Goal: Transaction & Acquisition: Purchase product/service

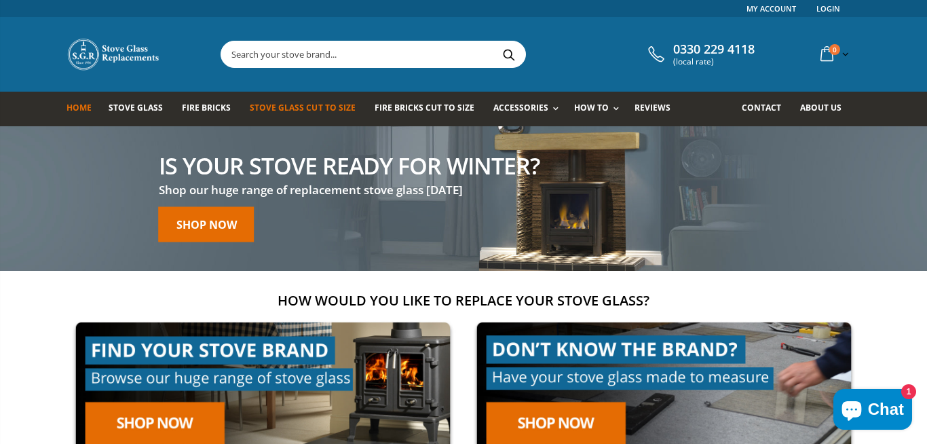
click at [259, 105] on span "Stove Glass Cut To Size" at bounding box center [302, 108] width 105 height 12
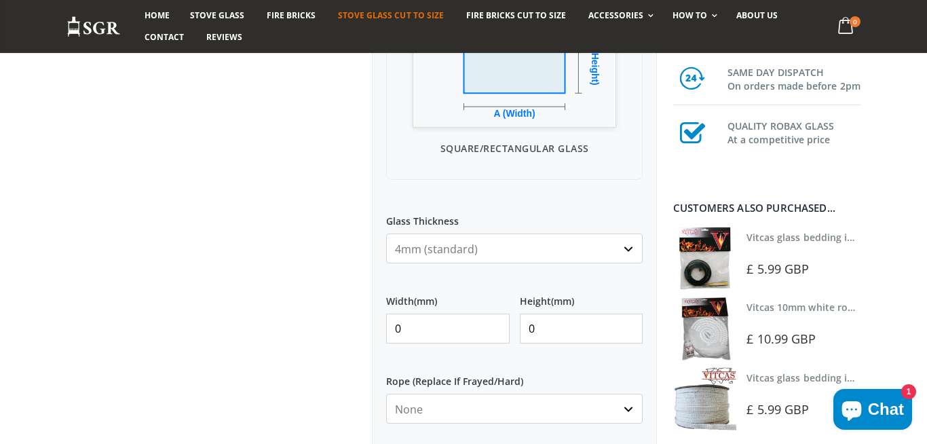
scroll to position [468, 0]
click at [420, 312] on div "Width (mm) 0" at bounding box center [448, 314] width 124 height 60
click at [419, 320] on input "0" at bounding box center [448, 329] width 124 height 30
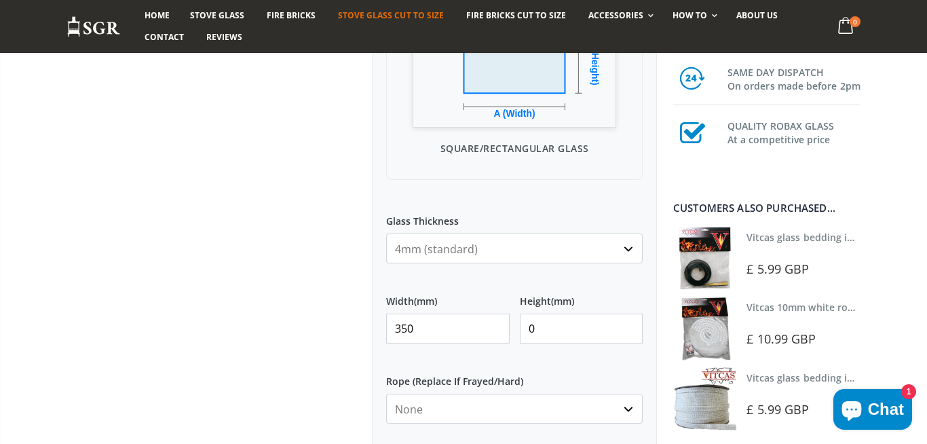
type input "350"
click at [590, 316] on input "0" at bounding box center [582, 329] width 124 height 30
click at [590, 318] on input "0" at bounding box center [582, 329] width 124 height 30
type input "340"
click at [256, 219] on div at bounding box center [208, 197] width 305 height 1016
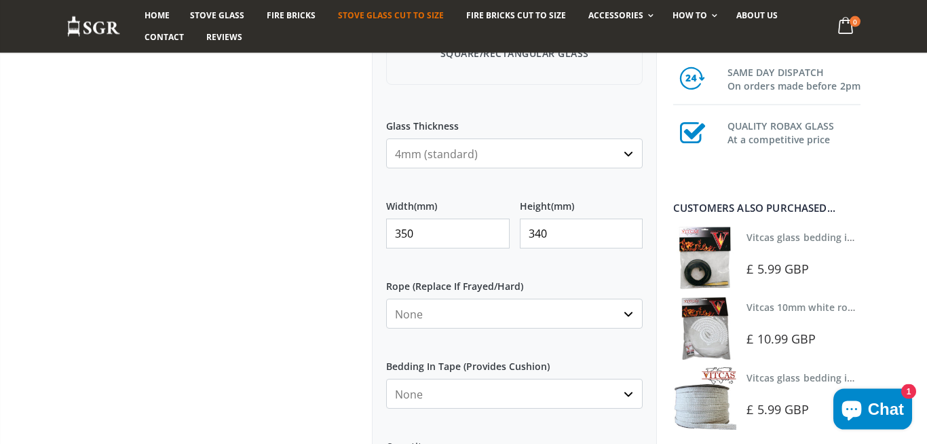
scroll to position [562, 0]
click at [471, 230] on input "350" at bounding box center [448, 235] width 124 height 30
type input "250"
click at [592, 235] on input "340" at bounding box center [582, 235] width 124 height 30
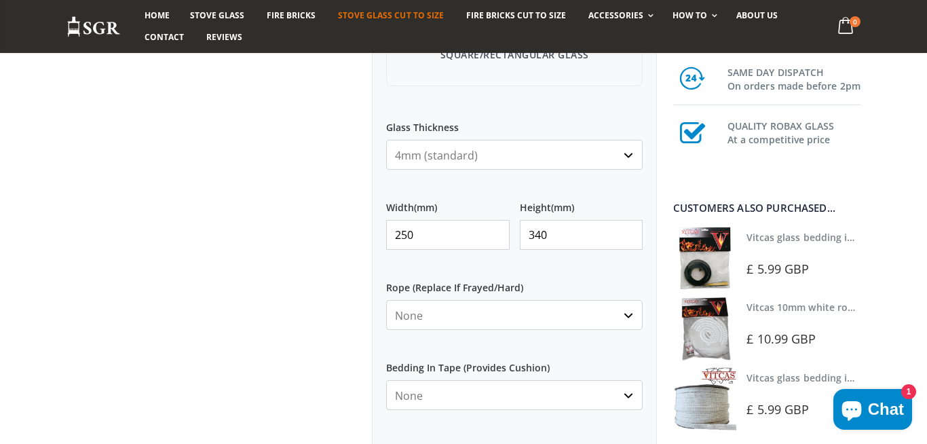
click at [594, 235] on input "340" at bounding box center [582, 235] width 124 height 30
type input "250"
click at [209, 226] on div at bounding box center [208, 104] width 305 height 1016
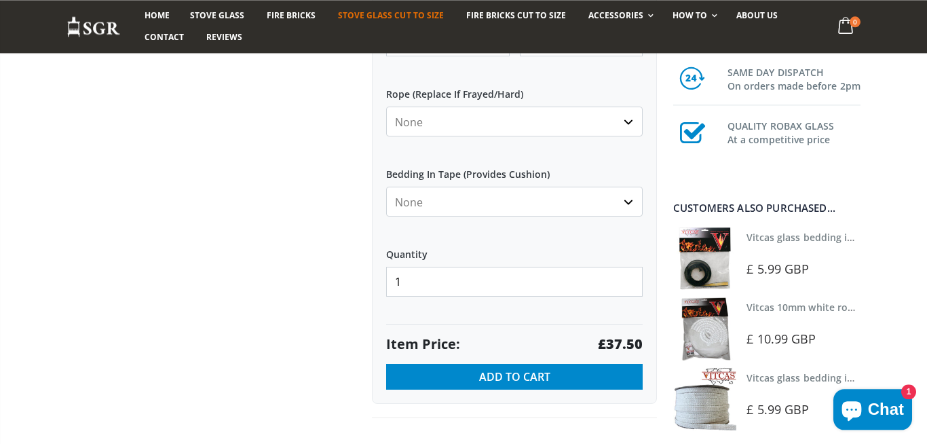
scroll to position [656, 0]
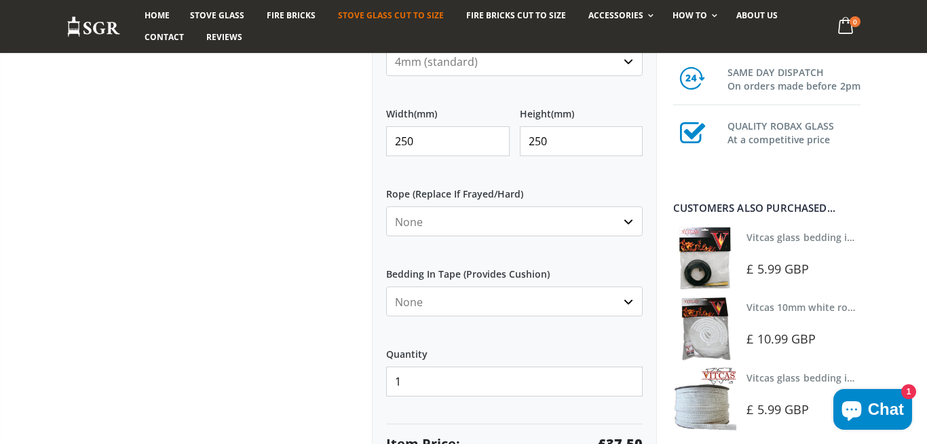
click at [343, 166] on div at bounding box center [208, 10] width 305 height 1016
